Goal: Navigation & Orientation: Find specific page/section

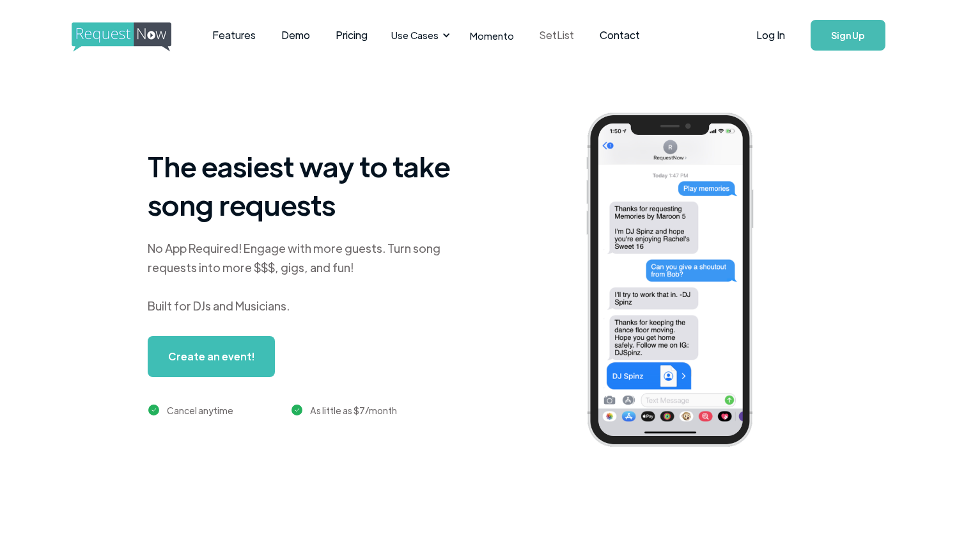
click at [557, 36] on link "SetList" at bounding box center [557, 35] width 60 height 40
click at [567, 35] on link "SetList" at bounding box center [557, 35] width 60 height 40
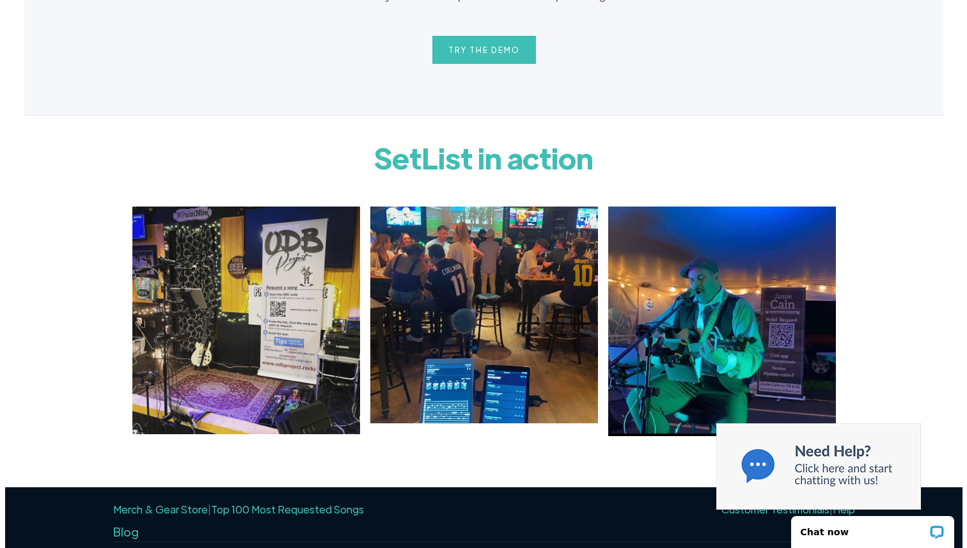
scroll to position [1351, 0]
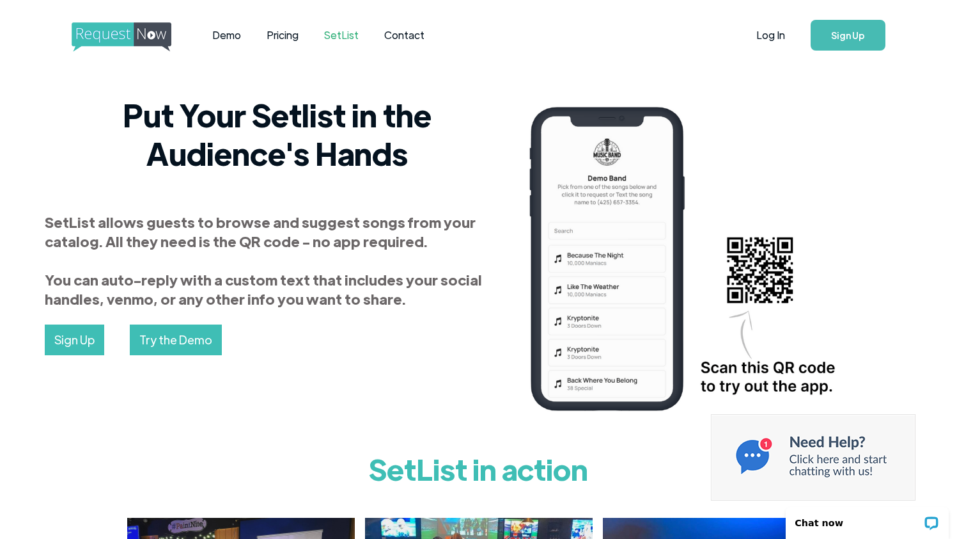
click at [214, 330] on link "Try the Demo" at bounding box center [176, 339] width 92 height 31
